Goal: Information Seeking & Learning: Understand process/instructions

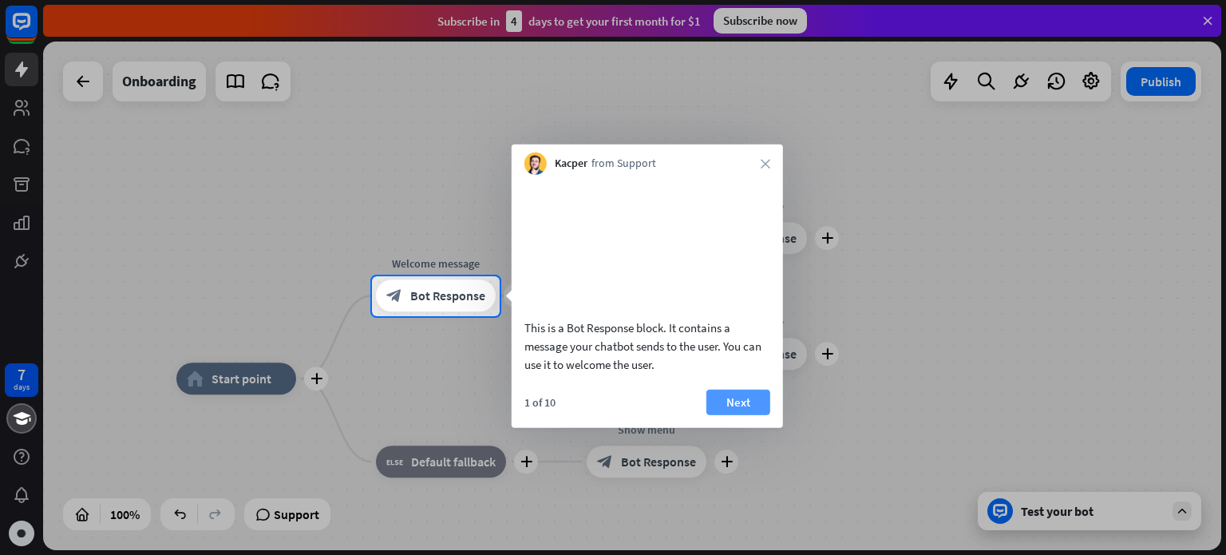
click at [731, 414] on button "Next" at bounding box center [739, 402] width 64 height 26
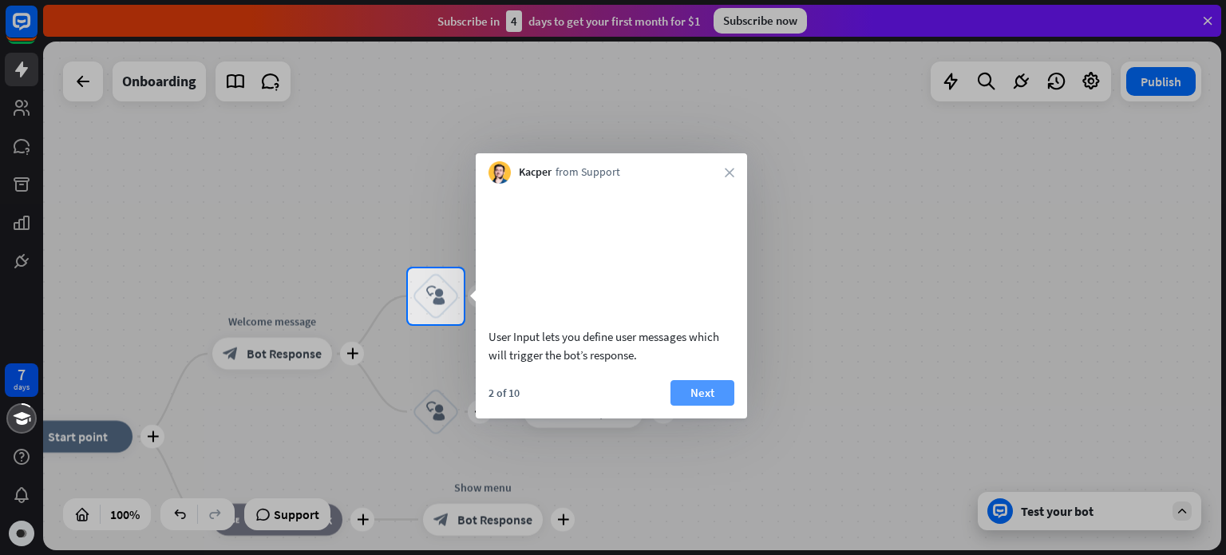
click at [712, 406] on button "Next" at bounding box center [703, 393] width 64 height 26
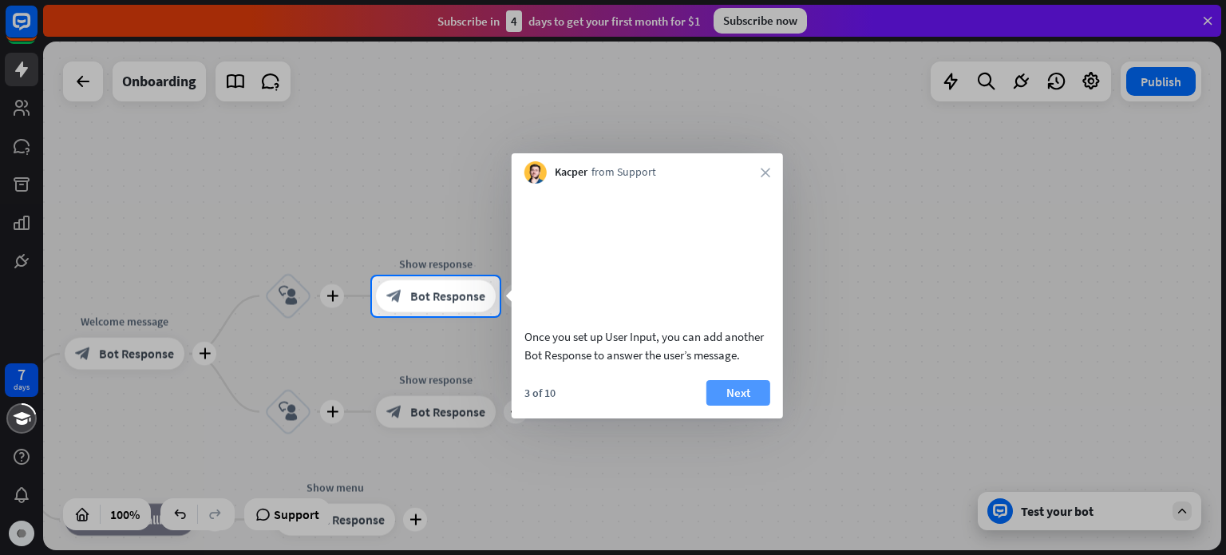
click at [725, 406] on button "Next" at bounding box center [739, 393] width 64 height 26
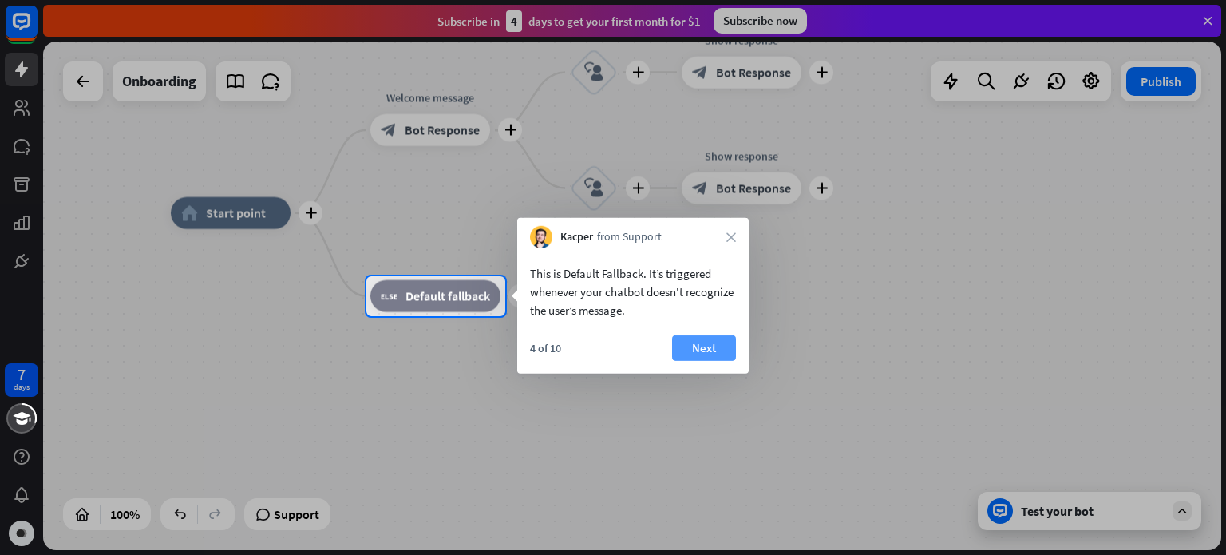
click at [709, 351] on button "Next" at bounding box center [704, 348] width 64 height 26
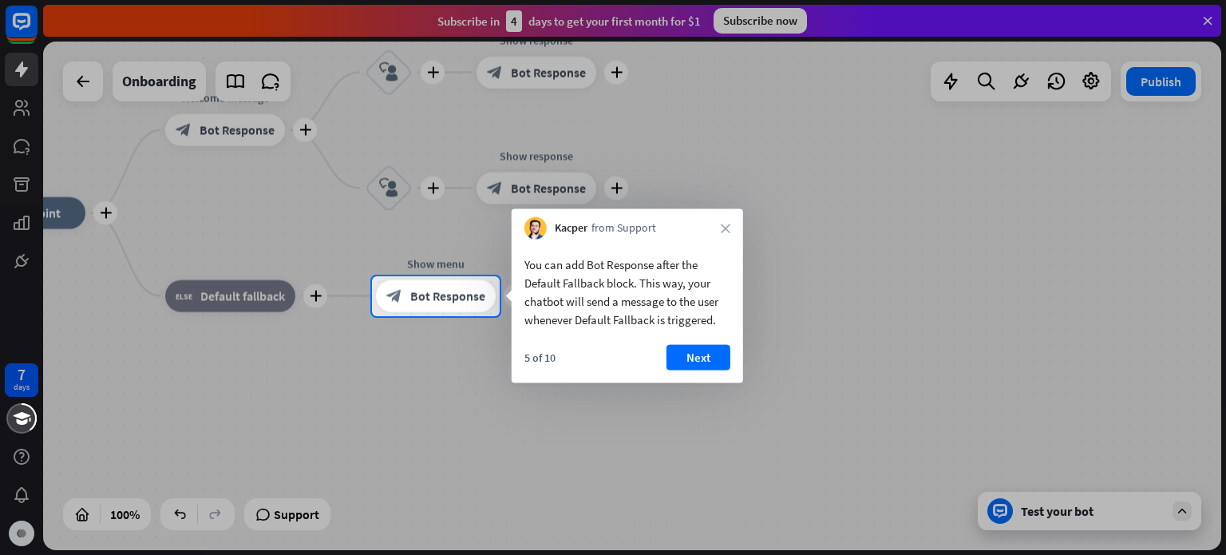
click at [709, 351] on button "Next" at bounding box center [699, 358] width 64 height 26
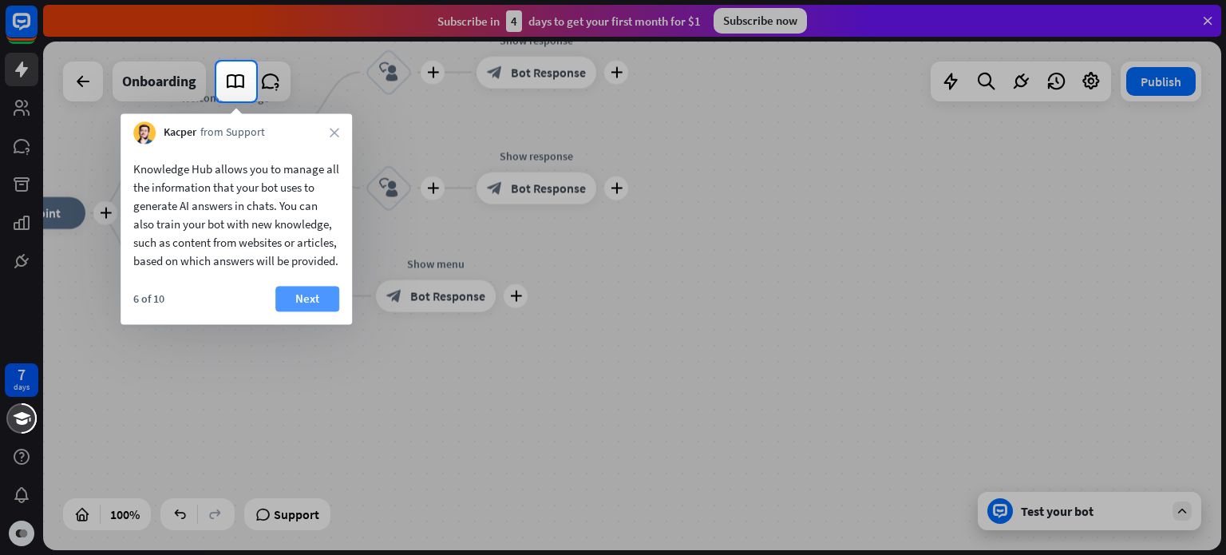
click at [327, 311] on button "Next" at bounding box center [307, 299] width 64 height 26
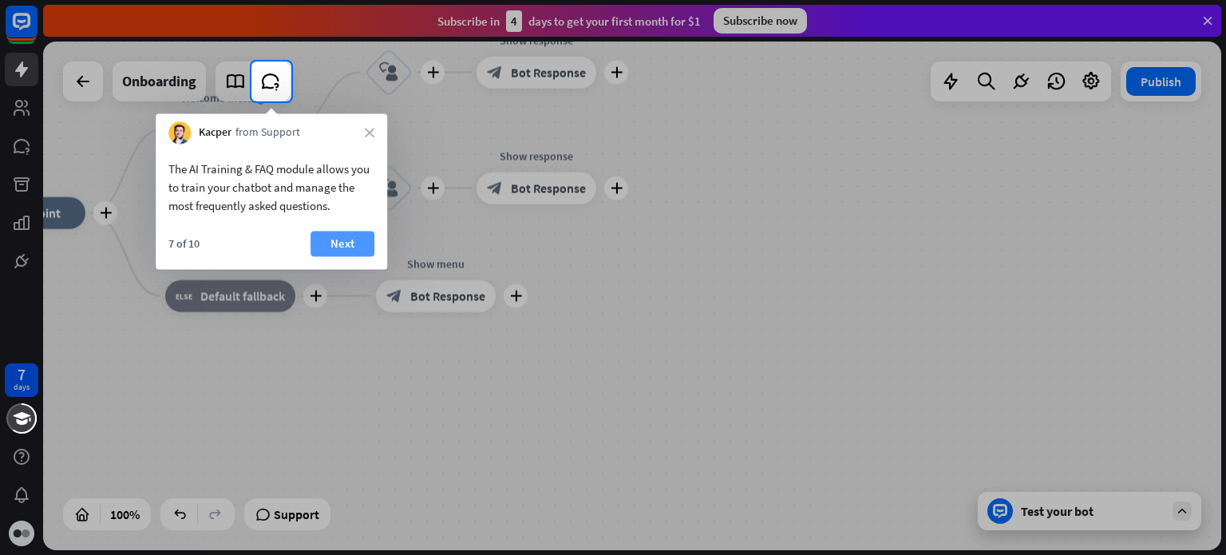
click at [340, 243] on button "Next" at bounding box center [343, 244] width 64 height 26
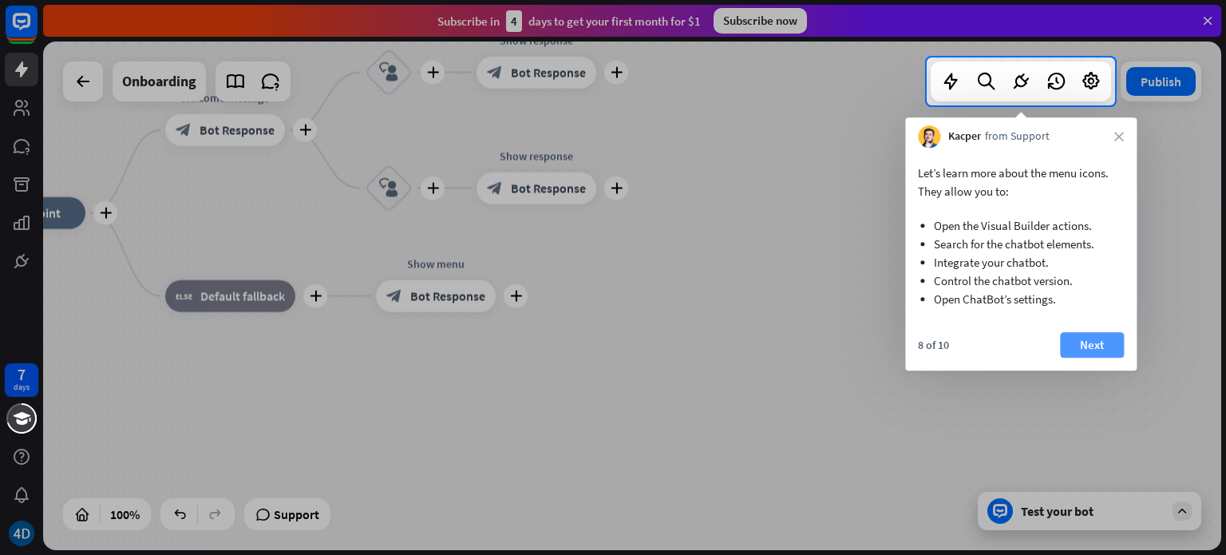
click at [1092, 339] on button "Next" at bounding box center [1092, 345] width 64 height 26
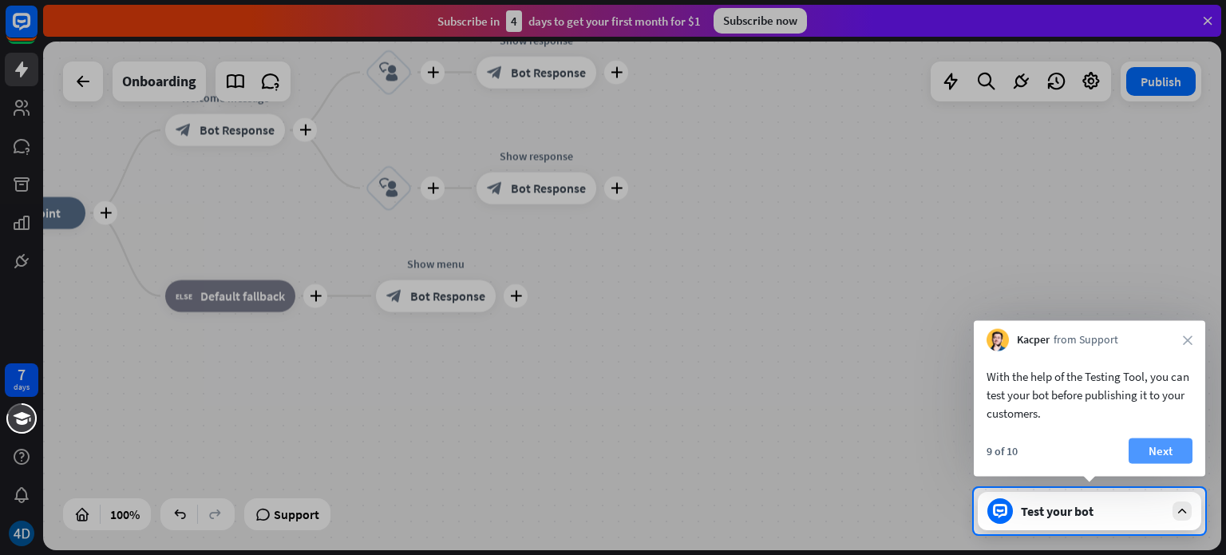
click at [1150, 445] on button "Next" at bounding box center [1161, 451] width 64 height 26
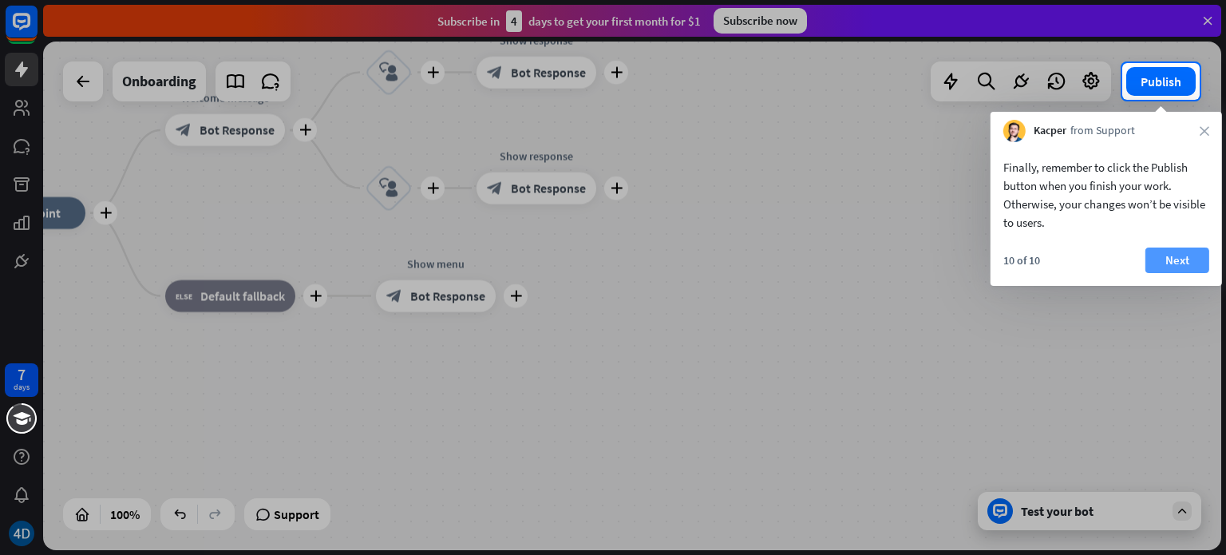
click at [1172, 267] on button "Next" at bounding box center [1178, 261] width 64 height 26
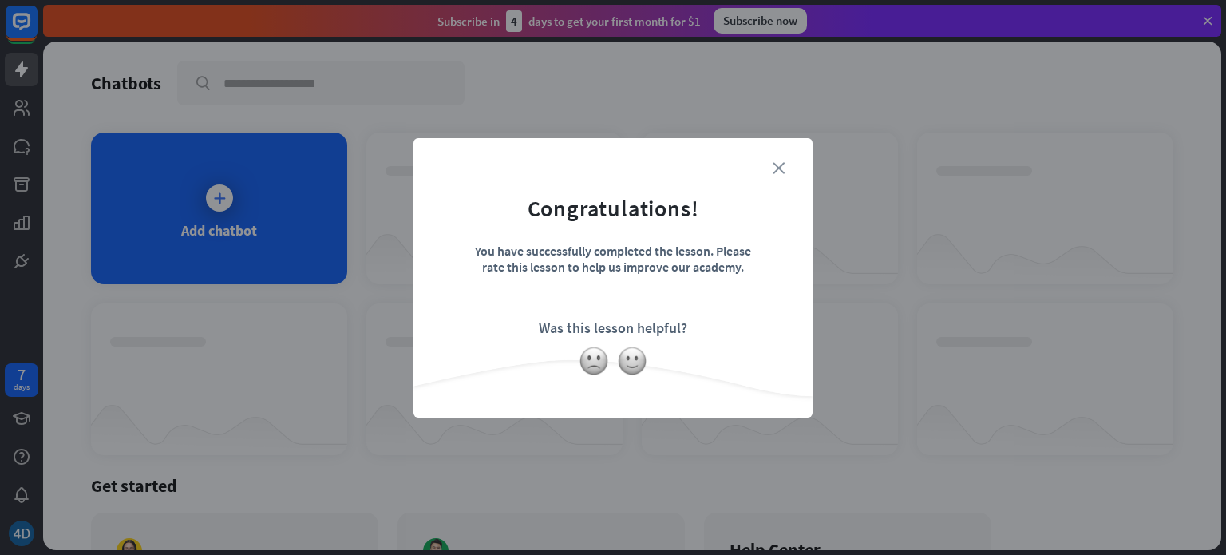
click at [779, 163] on icon "close" at bounding box center [779, 168] width 12 height 12
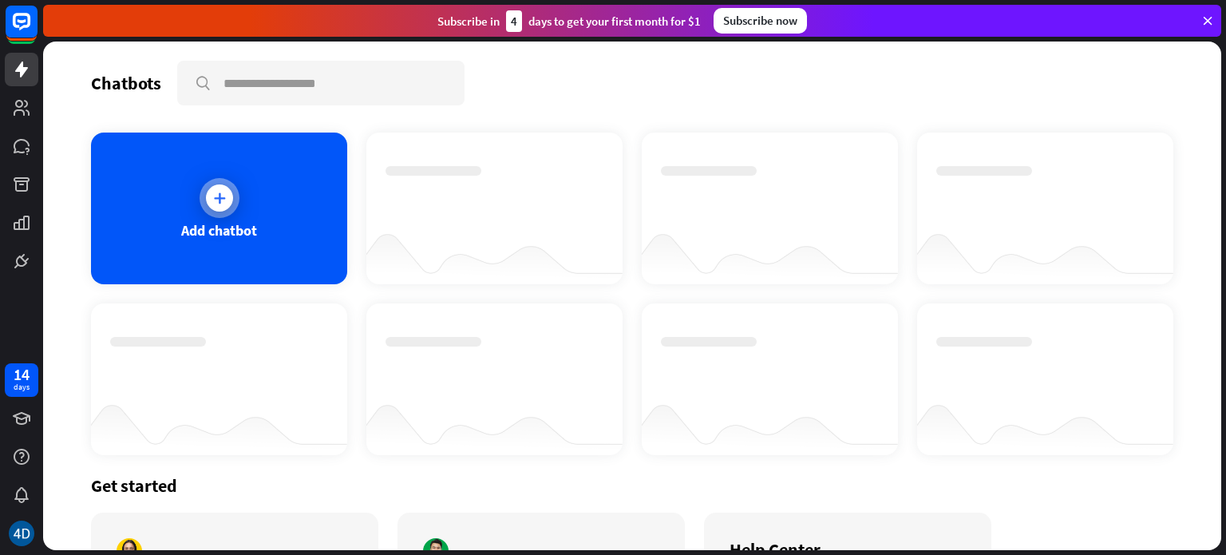
click at [259, 229] on div "Add chatbot" at bounding box center [219, 209] width 256 height 152
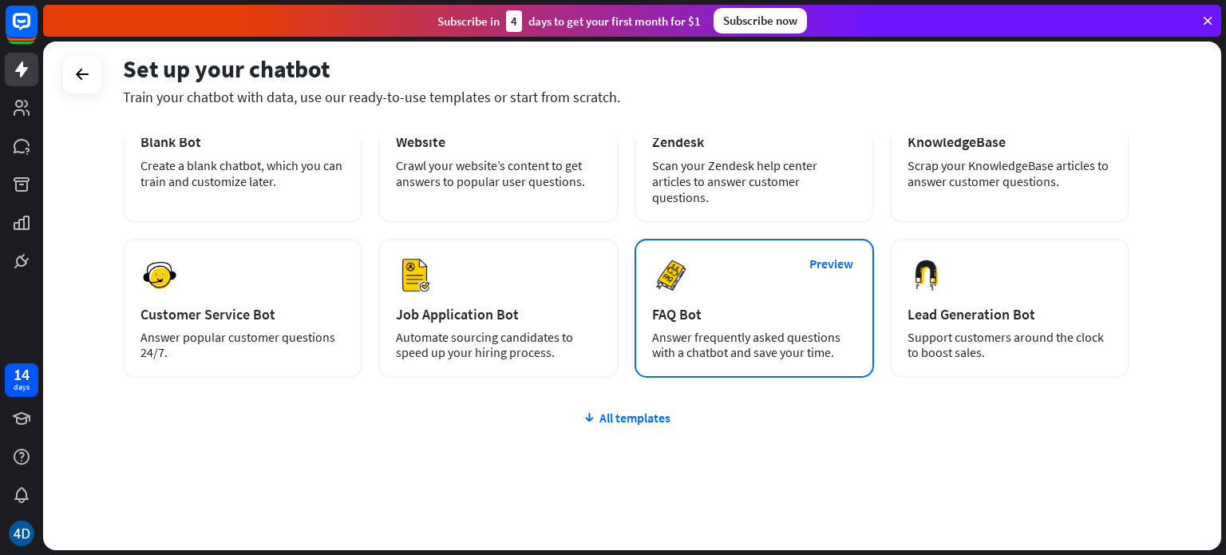
scroll to position [134, 0]
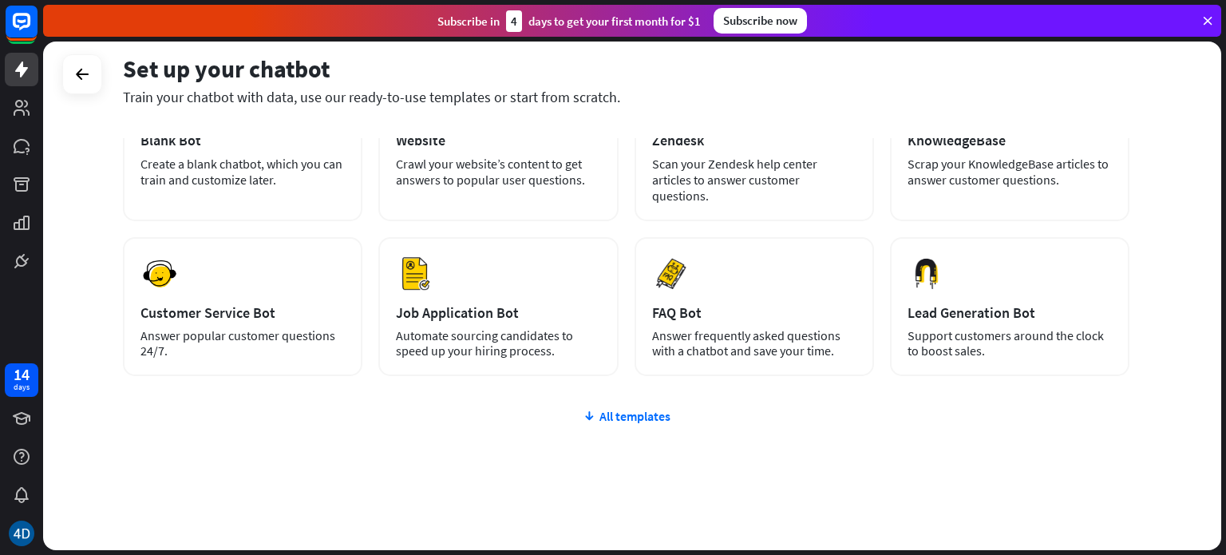
click at [625, 408] on div "All templates" at bounding box center [626, 416] width 1007 height 16
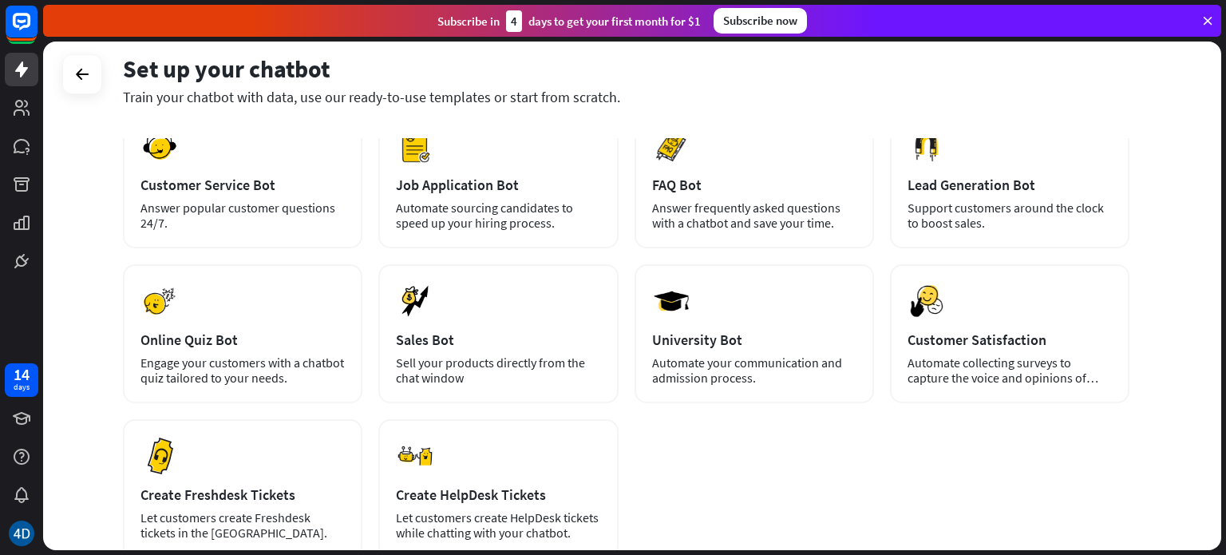
scroll to position [363, 0]
